Goal: Task Accomplishment & Management: Manage account settings

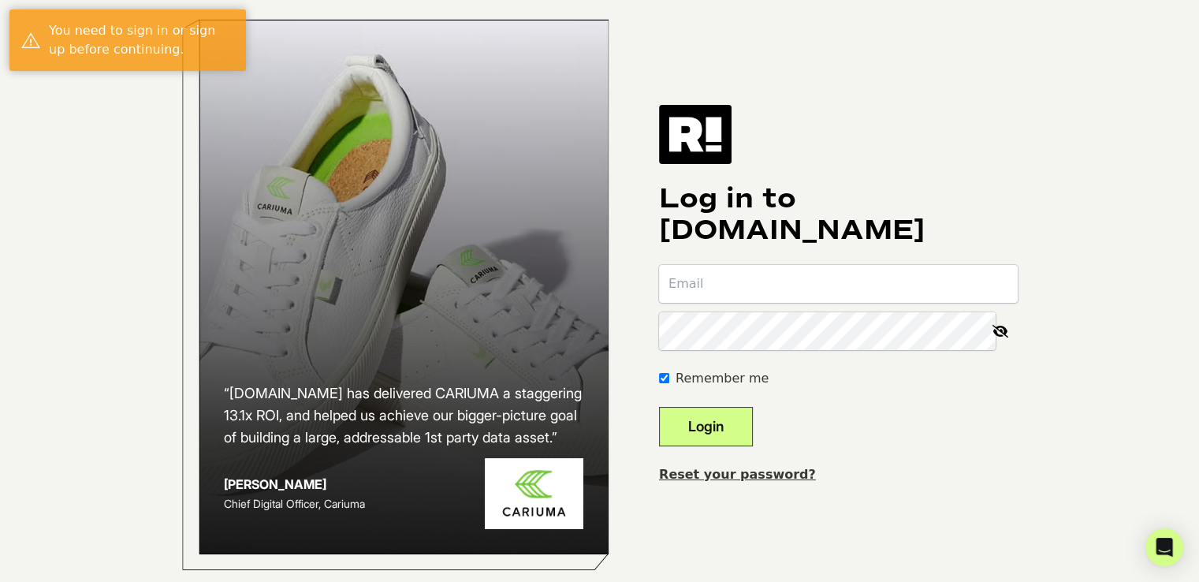
type input "[PERSON_NAME][EMAIL_ADDRESS][DOMAIN_NAME]"
click at [692, 446] on button "Login" at bounding box center [706, 426] width 94 height 39
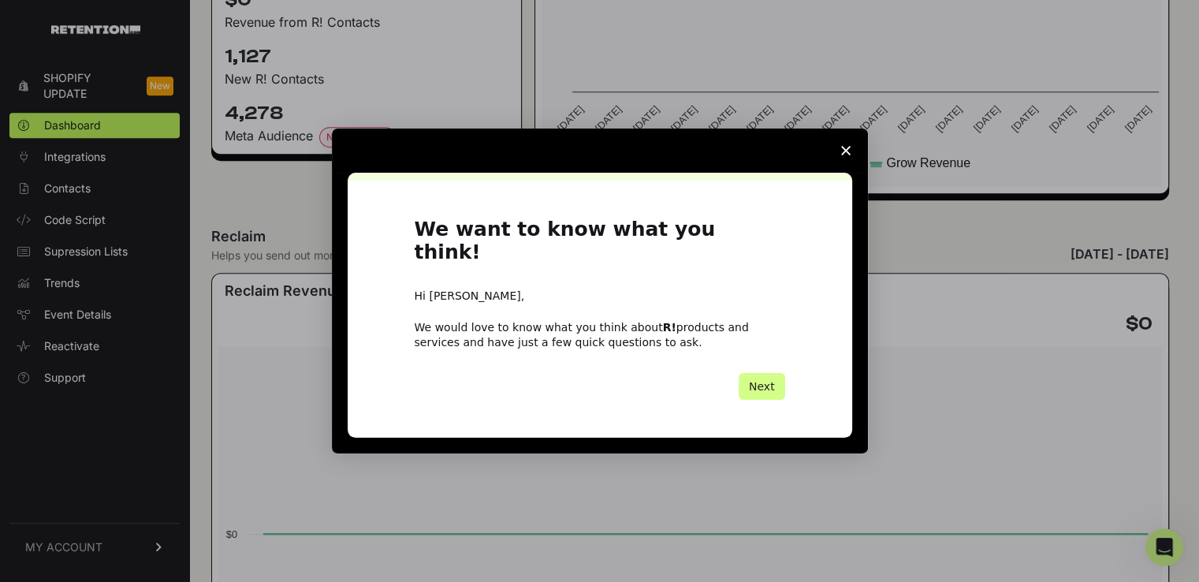
click at [844, 155] on icon "Close survey" at bounding box center [845, 150] width 9 height 9
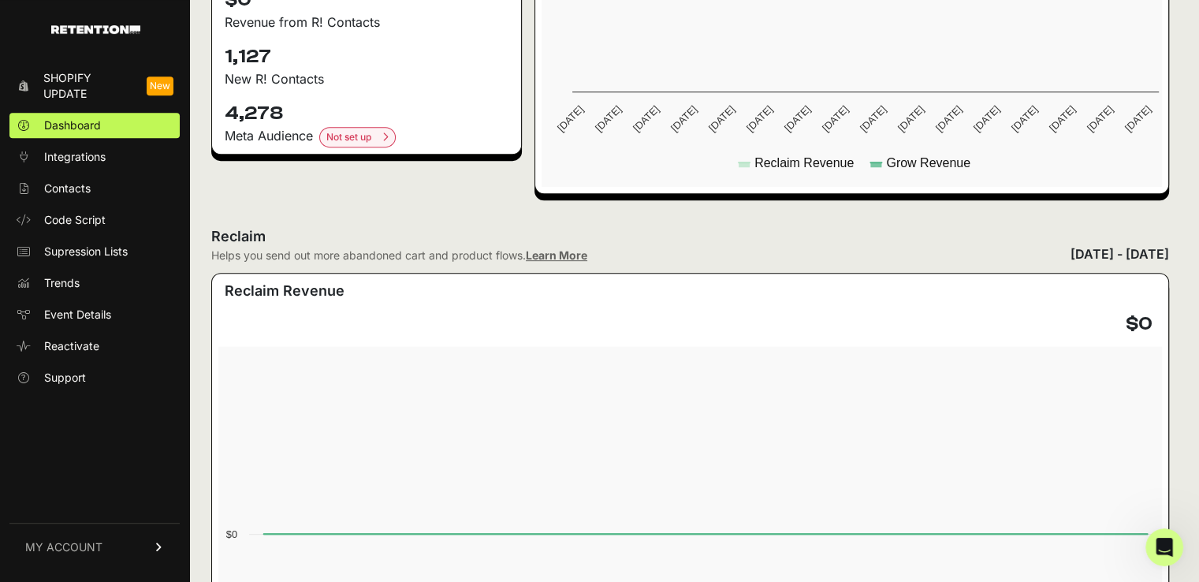
click at [56, 549] on span "MY ACCOUNT" at bounding box center [63, 547] width 77 height 16
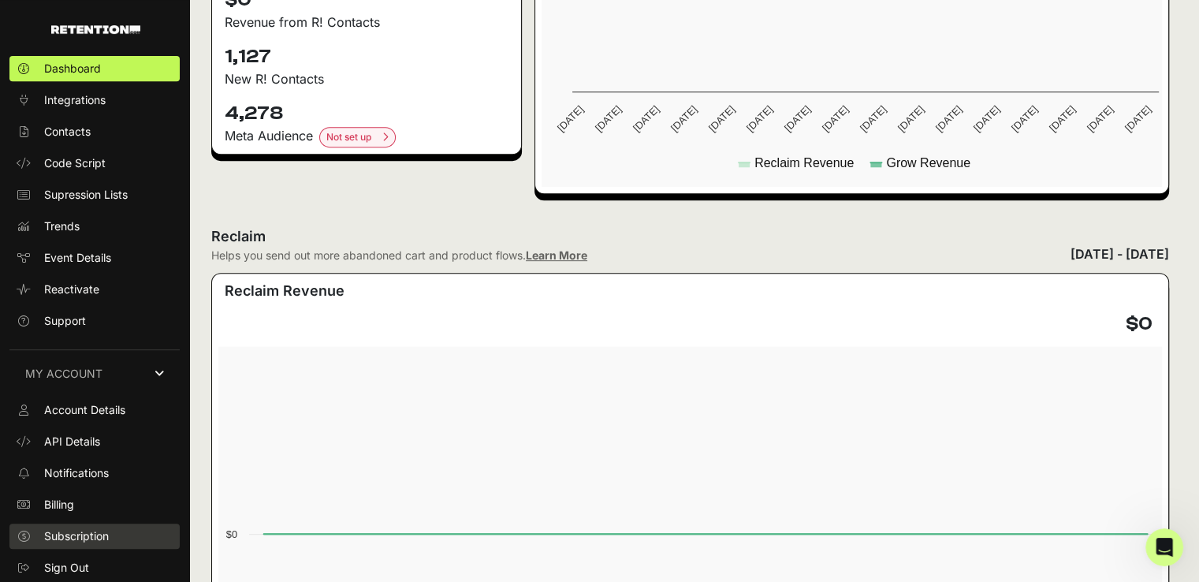
click at [80, 535] on span "Subscription" at bounding box center [76, 536] width 65 height 16
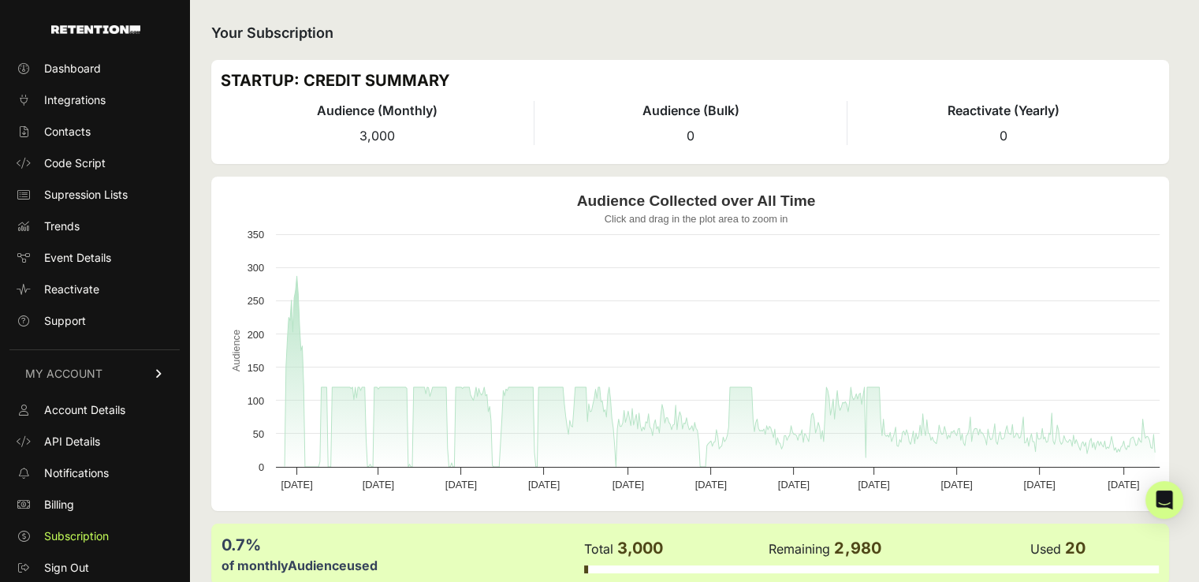
scroll to position [153, 0]
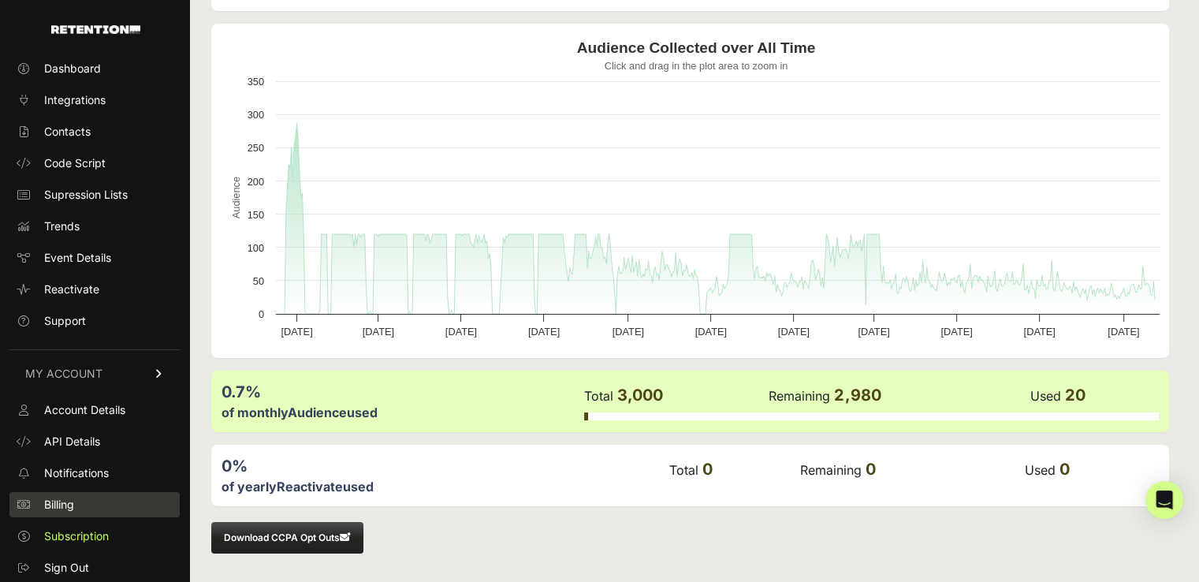
click at [72, 497] on span "Billing" at bounding box center [59, 505] width 30 height 16
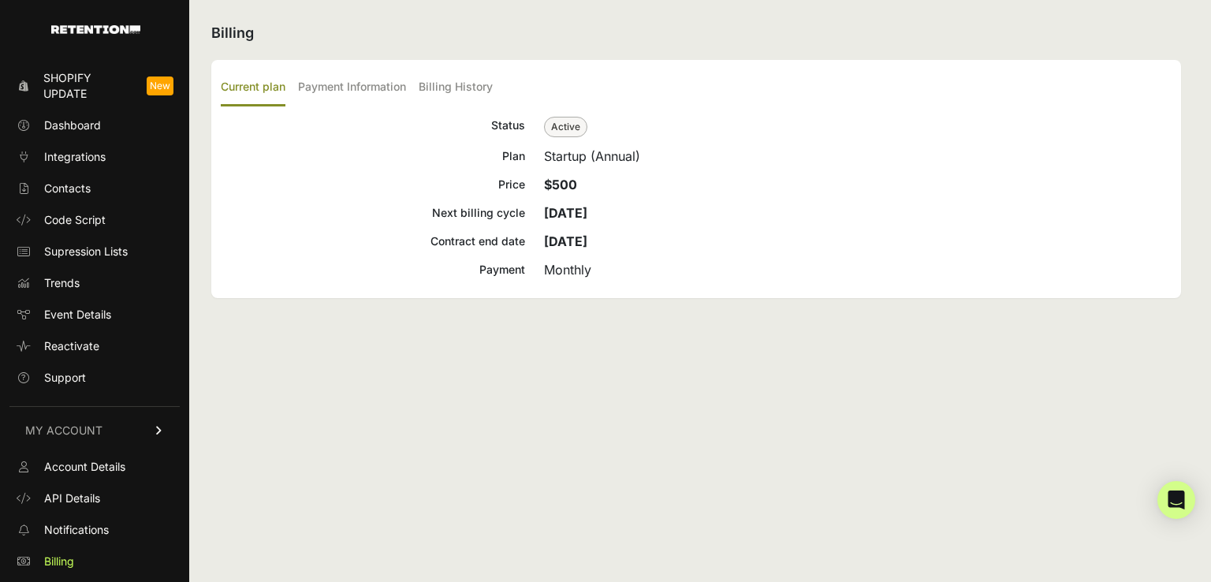
scroll to position [57, 0]
